Goal: Task Accomplishment & Management: Complete application form

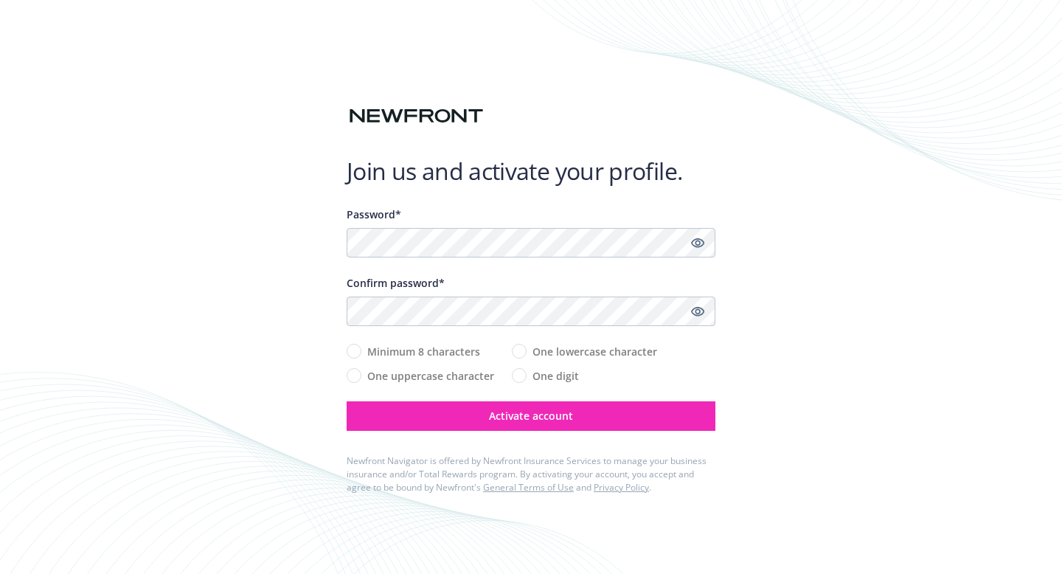
click at [282, 265] on div "Join us and activate your profile. Password* Confirm password* Minimum 8 charac…" at bounding box center [531, 287] width 1062 height 574
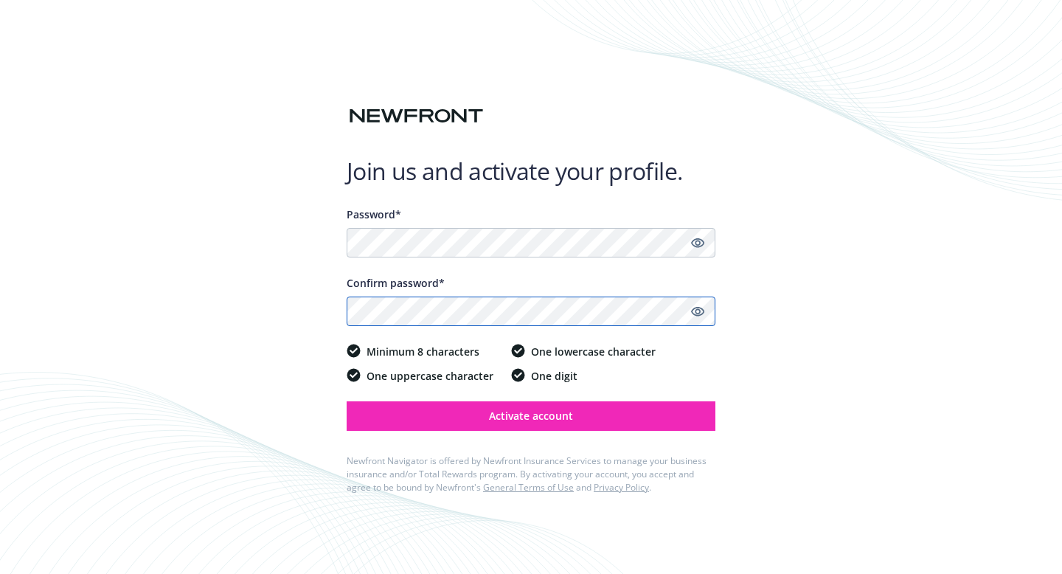
click at [346, 401] on button "Activate account" at bounding box center [530, 415] width 369 height 29
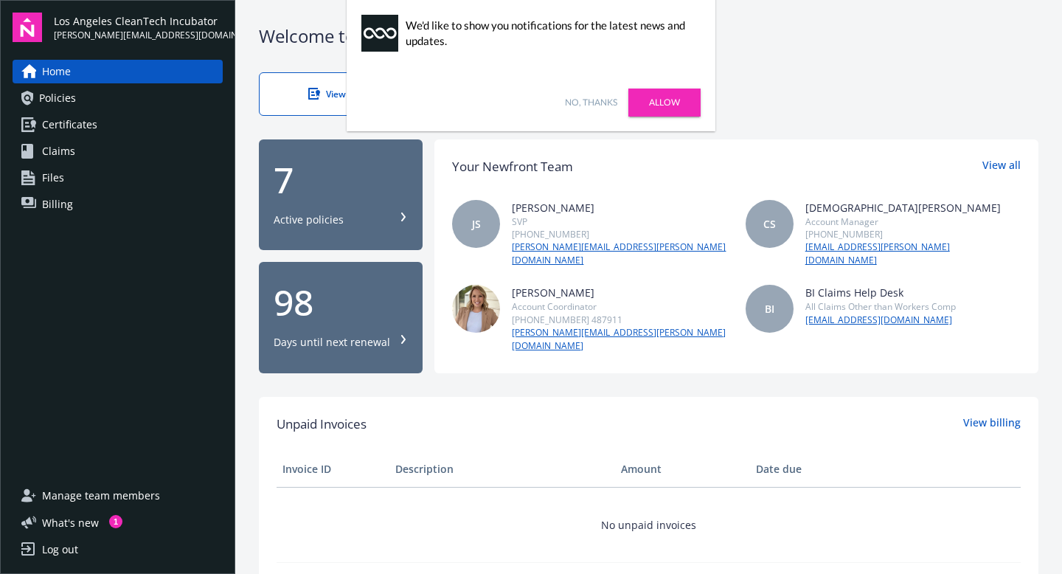
click at [667, 101] on link "Allow" at bounding box center [664, 102] width 72 height 28
